Goal: Transaction & Acquisition: Purchase product/service

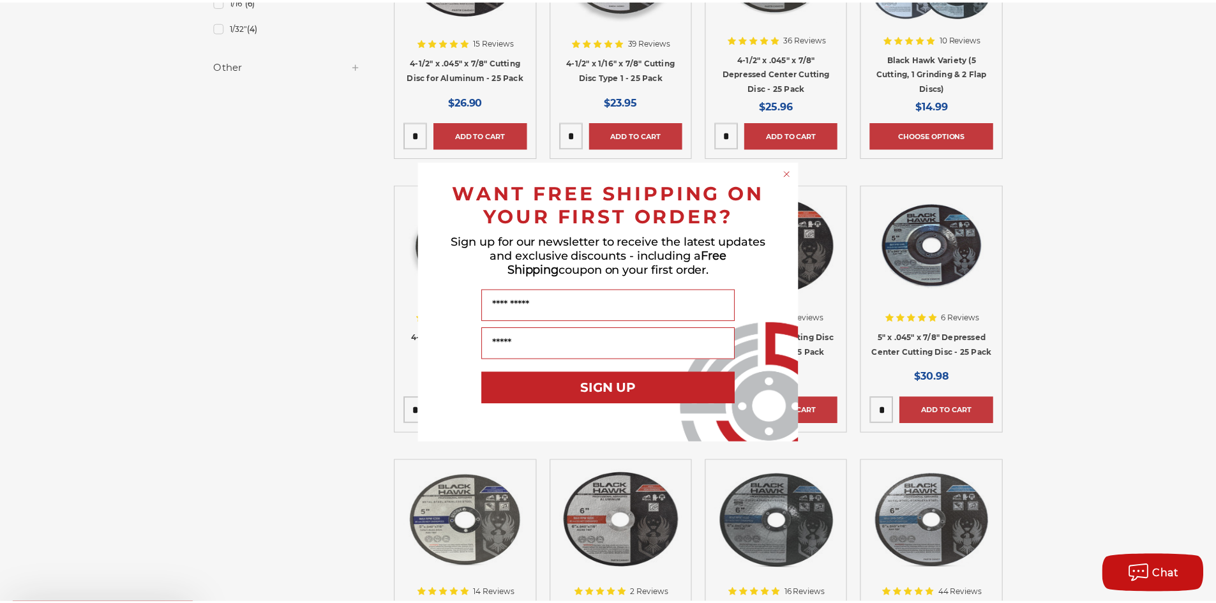
scroll to position [1213, 0]
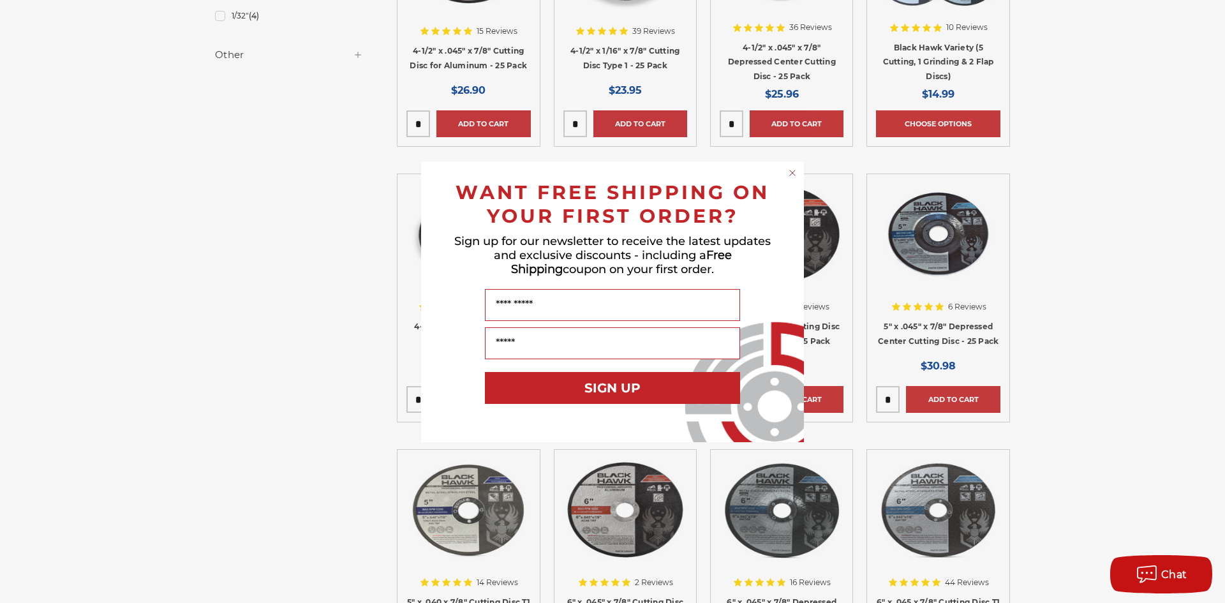
click at [791, 173] on circle "Close dialog" at bounding box center [793, 173] width 12 height 12
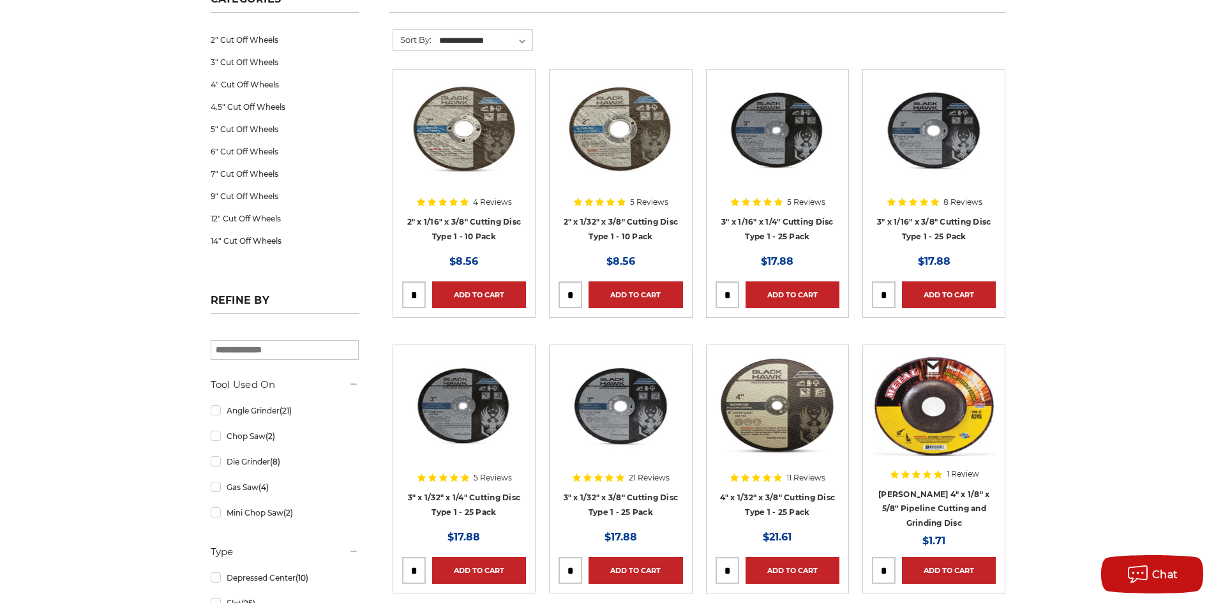
scroll to position [191, 0]
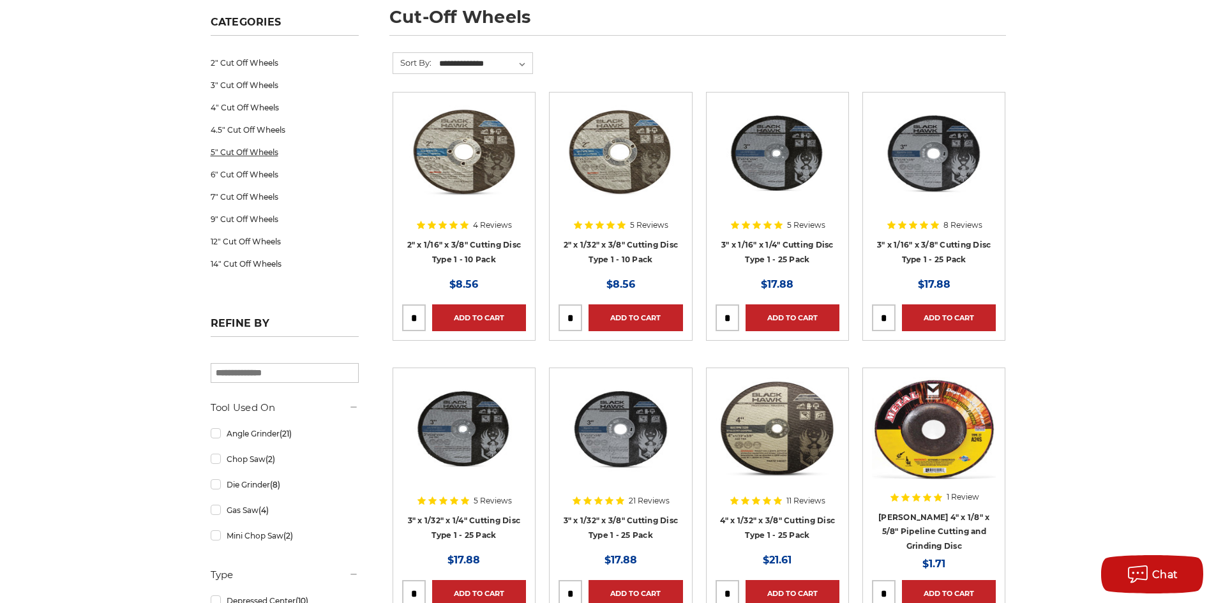
click at [255, 154] on link "5" Cut Off Wheels" at bounding box center [285, 152] width 148 height 22
